Goal: Complete application form: Complete application form

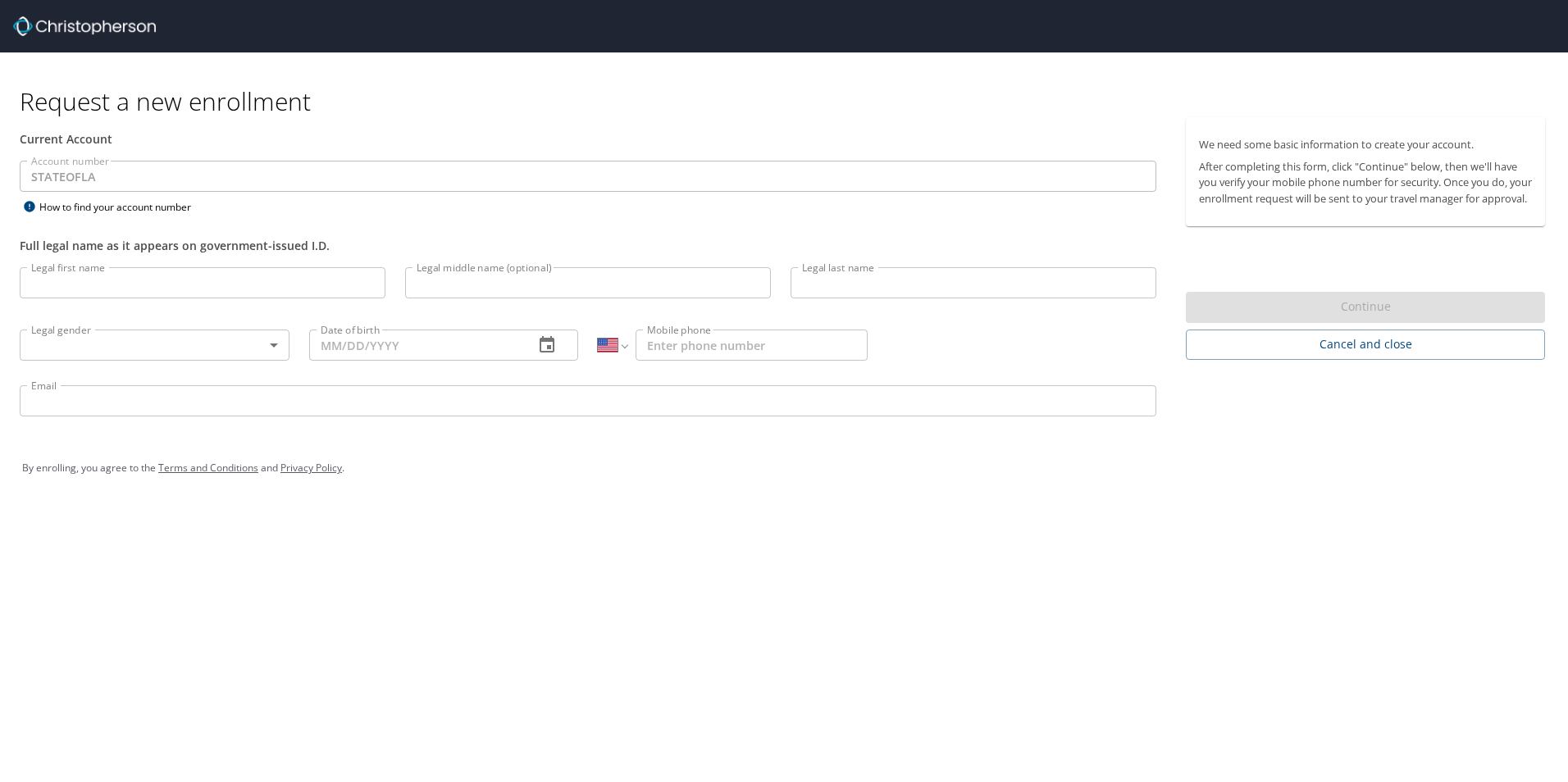
select select "US"
click at [180, 285] on input "Legal first name" at bounding box center [203, 282] width 365 height 31
type input "[PERSON_NAME]"
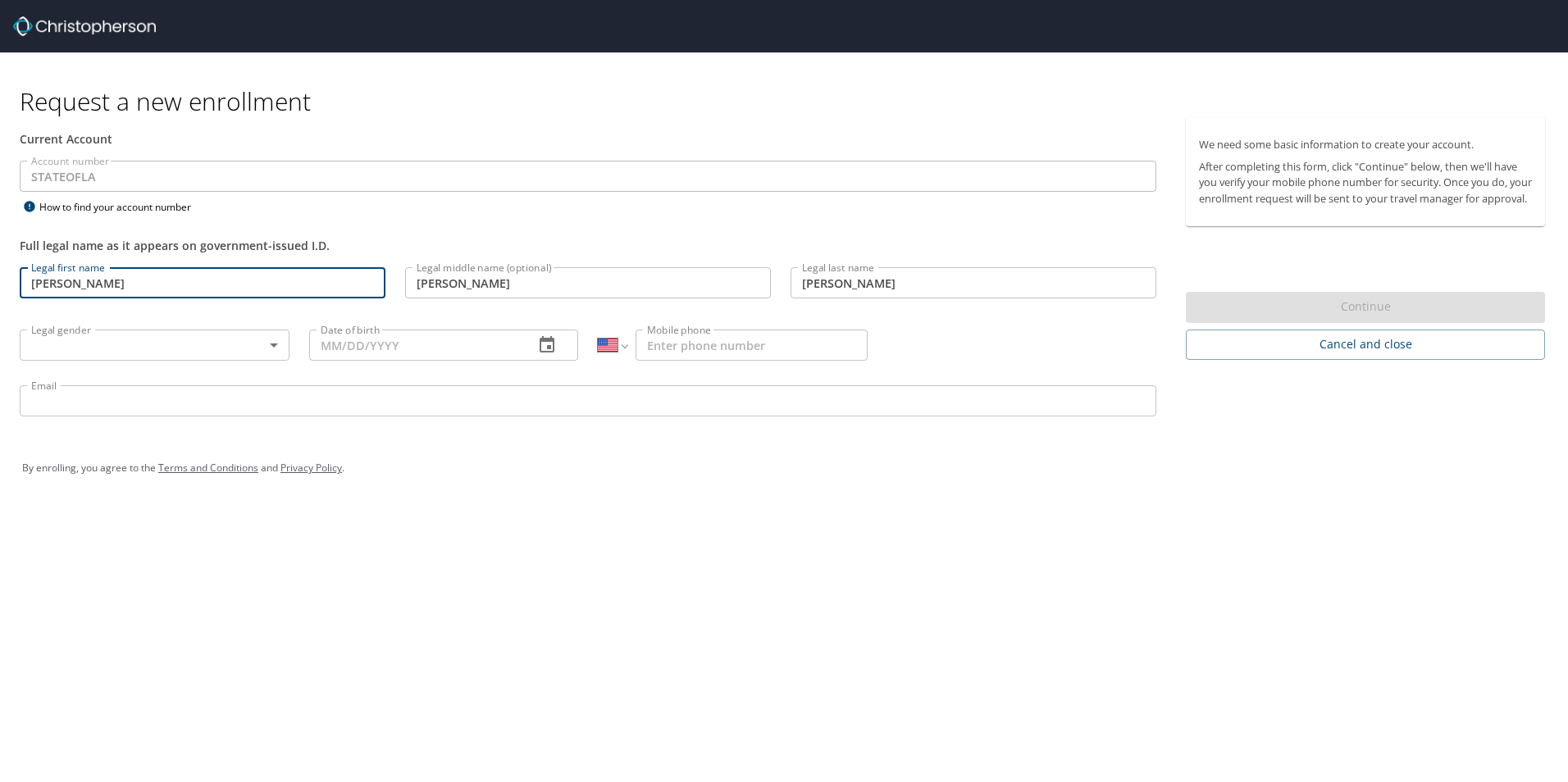
type input "[DEMOGRAPHIC_DATA]"
type input "[DATE]"
type input "[PHONE_NUMBER]"
type input "[PERSON_NAME][EMAIL_ADDRESS][PERSON_NAME][DOMAIN_NAME]"
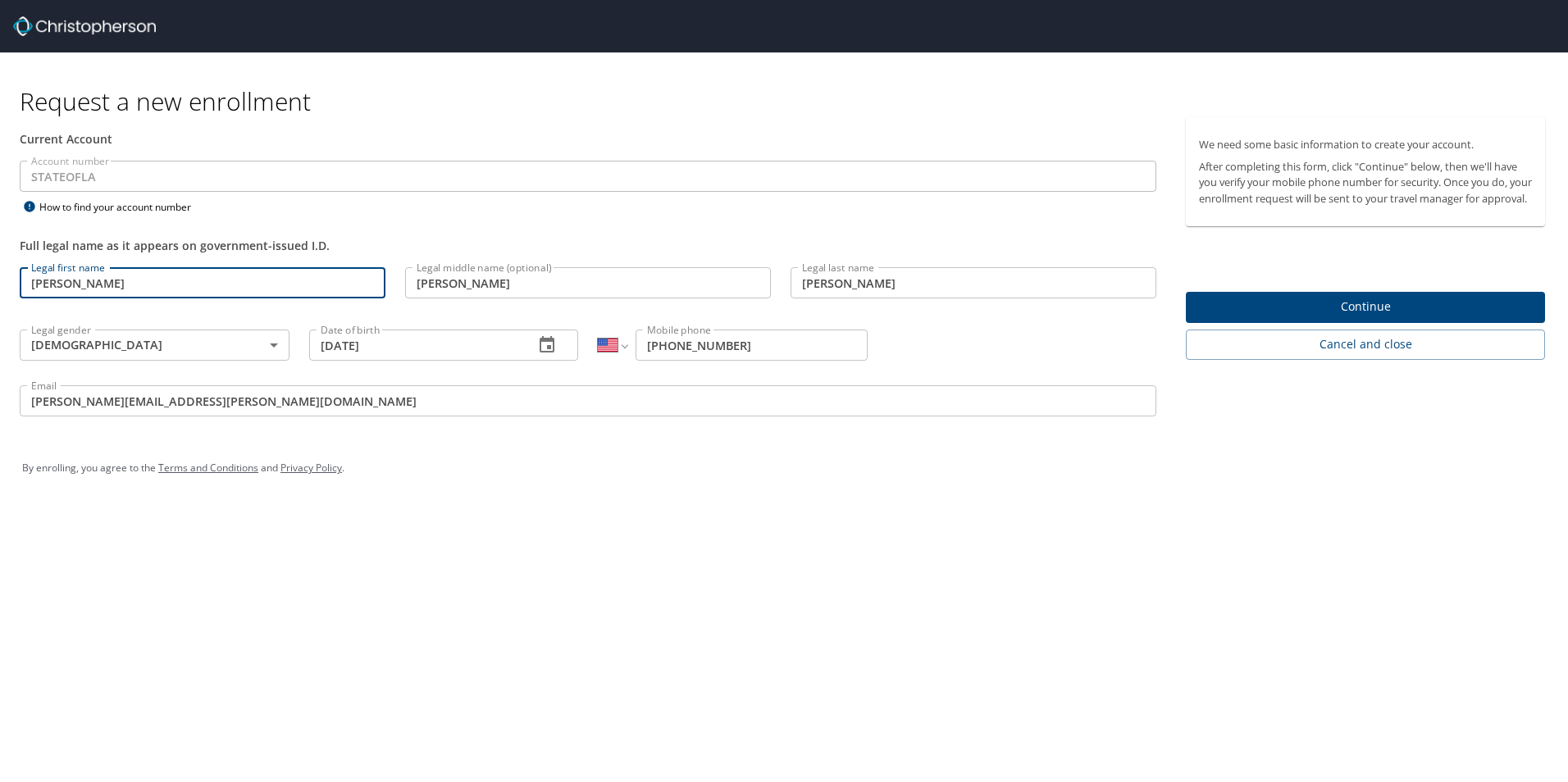
click at [1324, 317] on span "Continue" at bounding box center [1365, 307] width 333 height 21
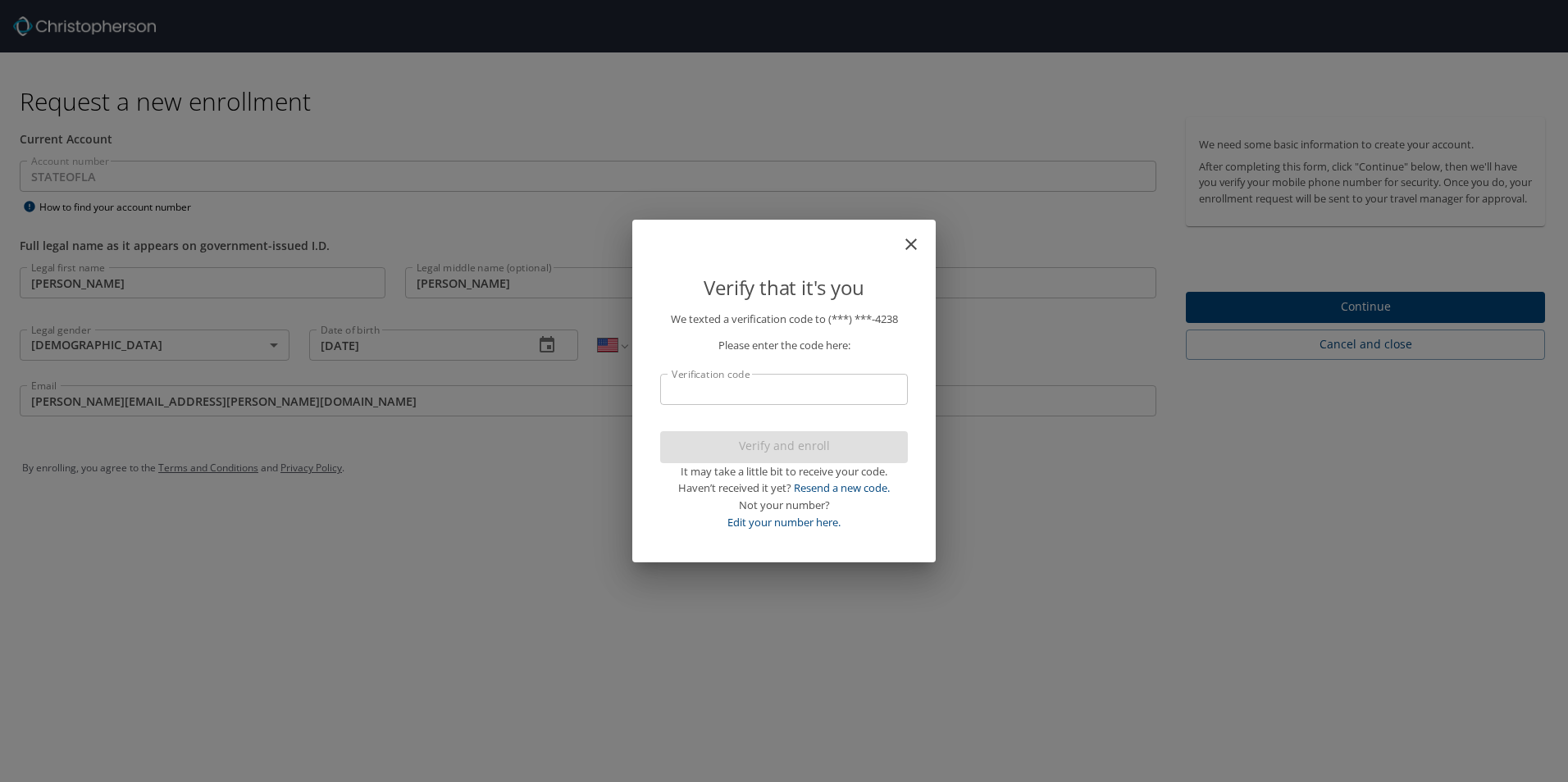
click at [753, 388] on input "Verification code" at bounding box center [784, 389] width 248 height 31
type input "852208/"
